Goal: Task Accomplishment & Management: Use online tool/utility

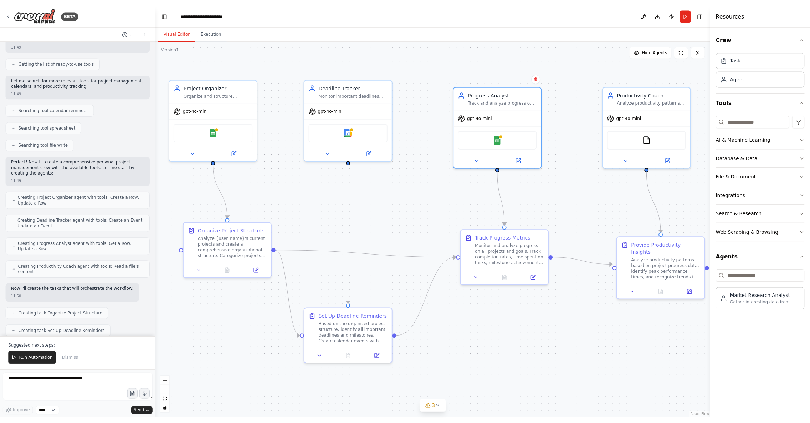
scroll to position [78, 0]
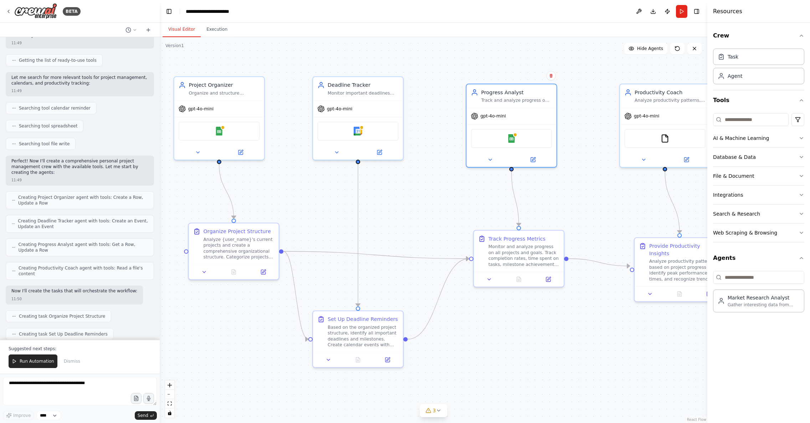
click at [170, 13] on button "Toggle Left Sidebar" at bounding box center [169, 11] width 10 height 10
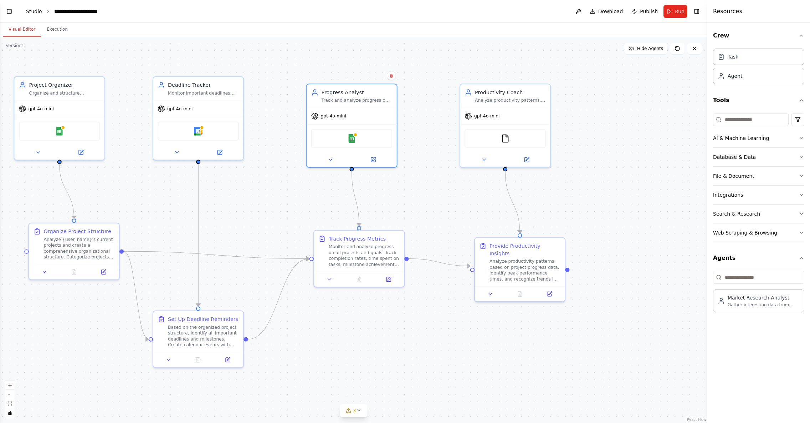
click at [34, 12] on link "Studio" at bounding box center [34, 12] width 16 height 6
click at [614, 12] on span "Download" at bounding box center [610, 11] width 25 height 7
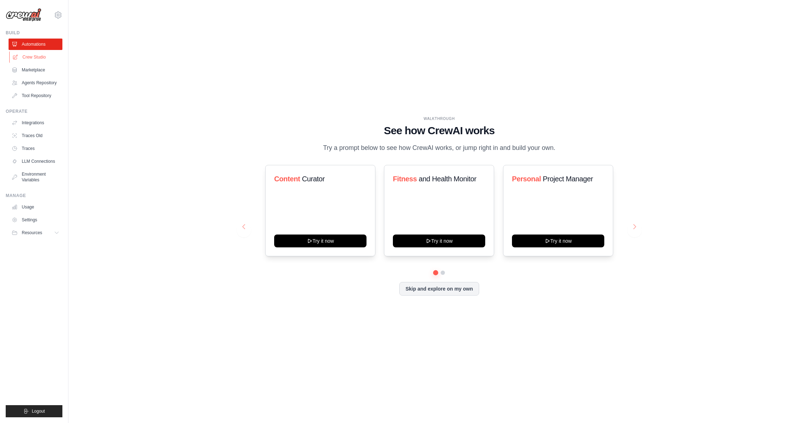
click at [37, 58] on link "Crew Studio" at bounding box center [36, 56] width 54 height 11
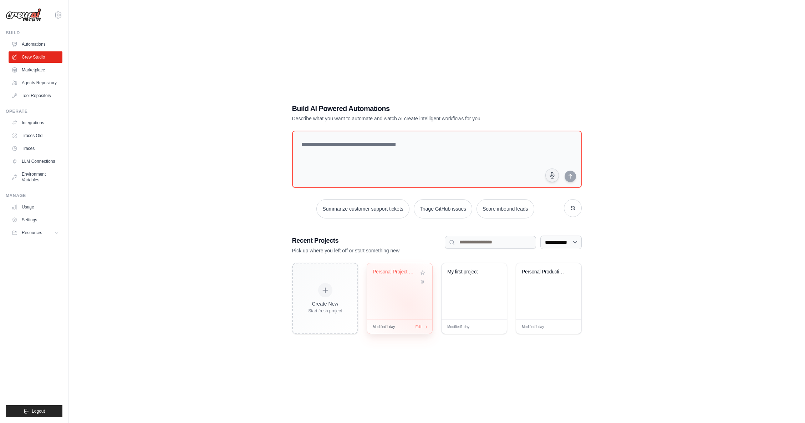
click at [410, 303] on div "Personal Project Manager" at bounding box center [399, 291] width 65 height 56
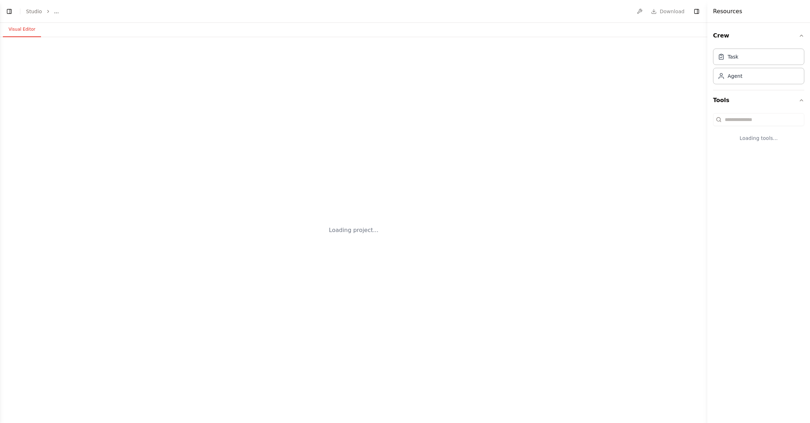
select select "****"
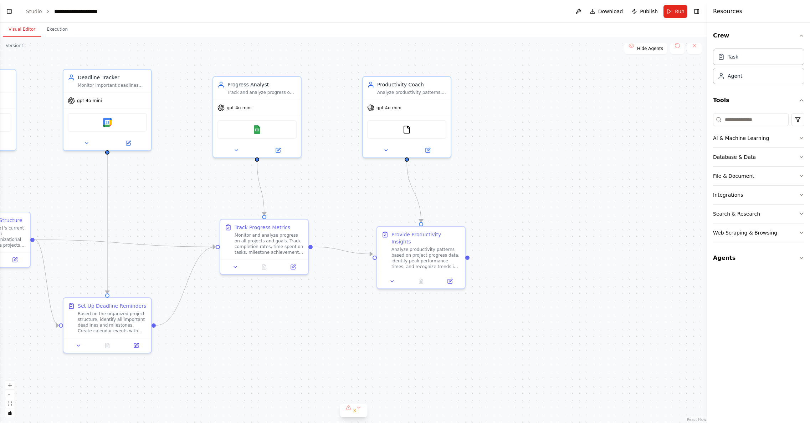
drag, startPoint x: 510, startPoint y: 246, endPoint x: 544, endPoint y: 249, distance: 34.4
click at [544, 250] on div ".deletable-edge-delete-btn { width: 20px; height: 20px; border: 0px solid #ffff…" at bounding box center [354, 229] width 708 height 385
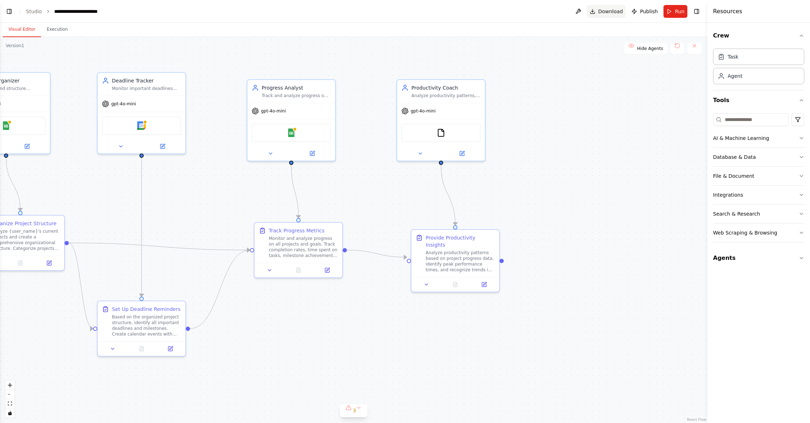
click at [607, 16] on button "Download" at bounding box center [606, 11] width 39 height 13
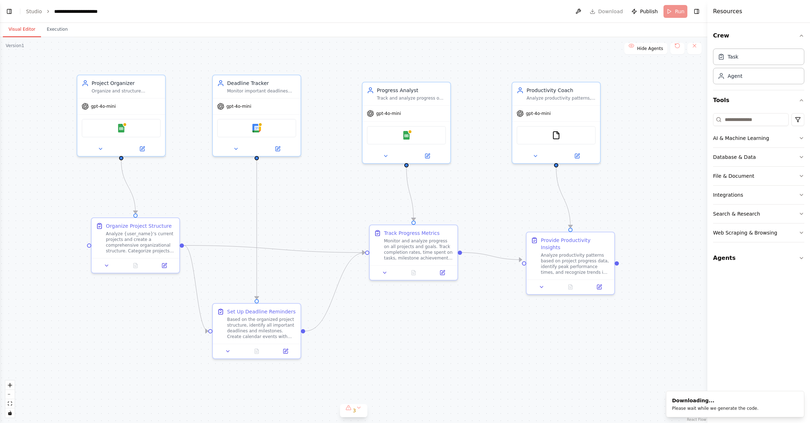
drag, startPoint x: 234, startPoint y: 194, endPoint x: 336, endPoint y: 196, distance: 101.7
click at [336, 196] on div ".deletable-edge-delete-btn { width: 20px; height: 20px; border: 0px solid #ffff…" at bounding box center [354, 229] width 708 height 385
